Goal: Task Accomplishment & Management: Manage account settings

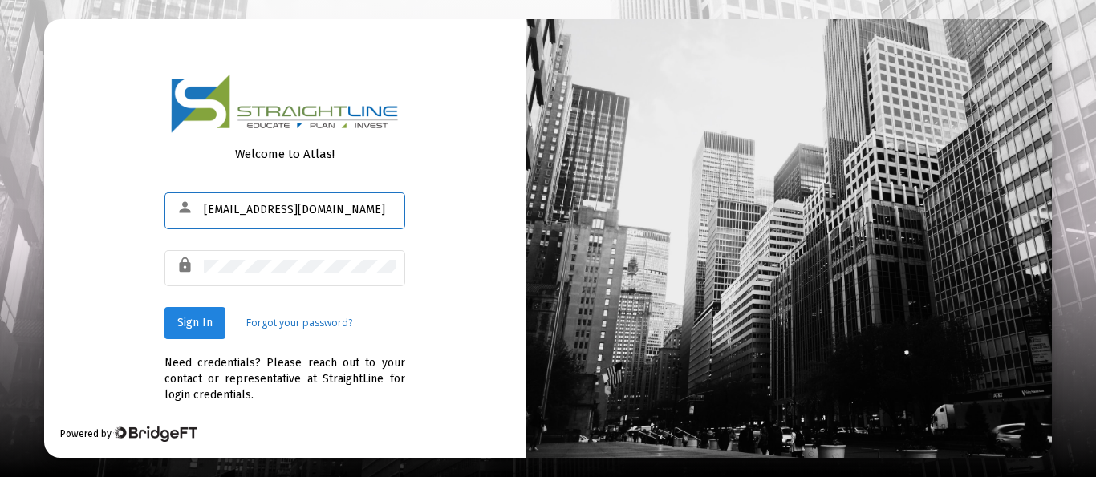
type input "[EMAIL_ADDRESS][DOMAIN_NAME]"
click at [187, 325] on span "Sign In" at bounding box center [194, 323] width 35 height 14
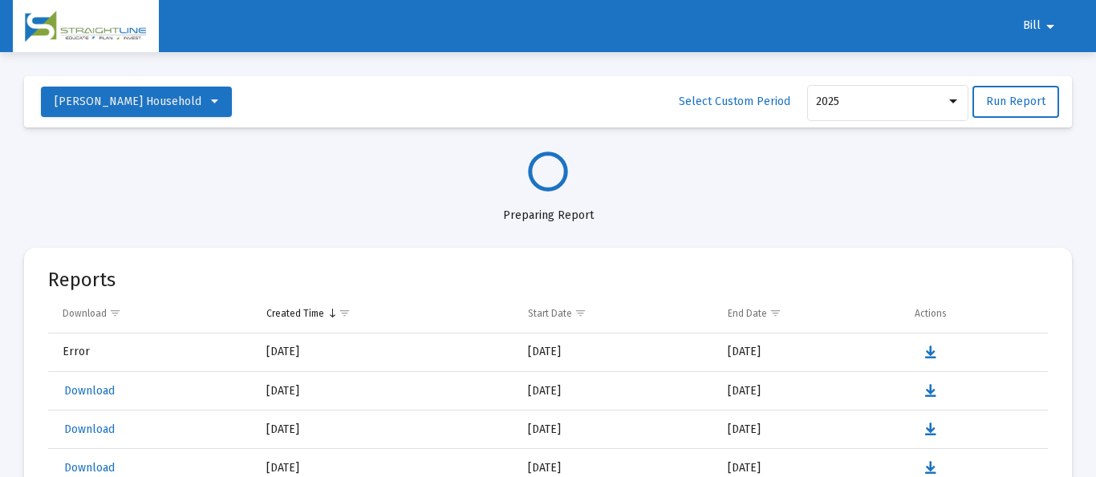
select select "View all"
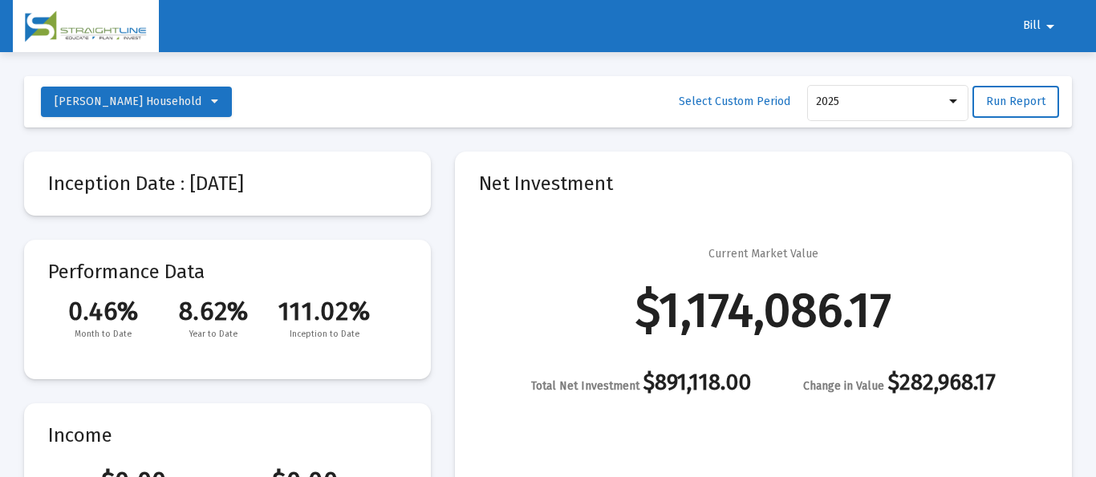
scroll to position [770, 0]
click at [1047, 26] on mat-icon "arrow_drop_down" at bounding box center [1050, 26] width 19 height 32
click at [1050, 67] on button "Logout" at bounding box center [1049, 68] width 90 height 39
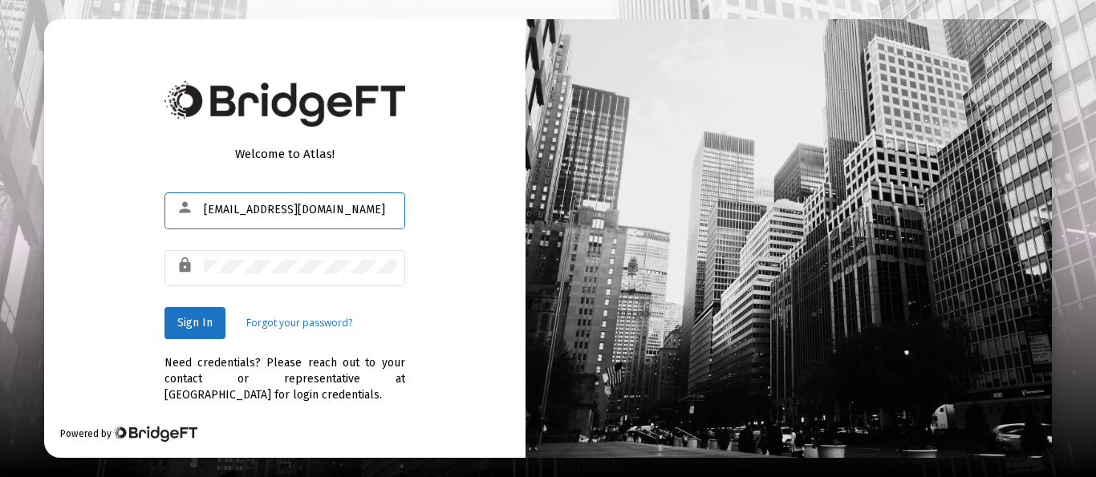
type input "[EMAIL_ADDRESS][DOMAIN_NAME]"
